Goal: Use online tool/utility: Utilize a website feature to perform a specific function

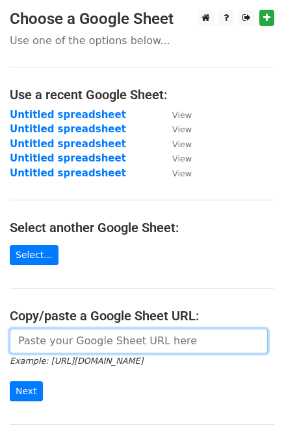
click at [83, 345] on input "url" at bounding box center [139, 341] width 258 height 25
paste input "https://docs.google.com/spreadsheets/d/1N9Vw0D_Qw4Ukvp6IY8k0zqtj7hepAQuTGXGoW3D…"
type input "https://docs.google.com/spreadsheets/d/1N9Vw0D_Qw4Ukvp6IY8k0zqtj7hepAQuTGXGoW3D…"
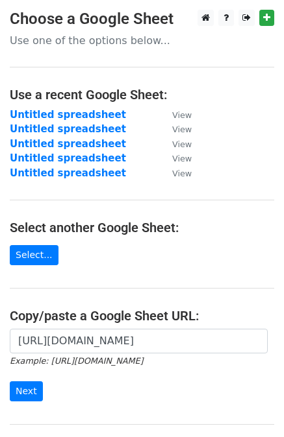
scroll to position [0, 0]
click at [29, 392] on input "Next" at bounding box center [26, 392] width 33 height 20
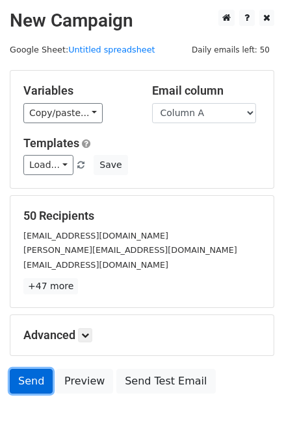
click at [23, 374] on link "Send" at bounding box center [31, 381] width 43 height 25
